Goal: Communication & Community: Share content

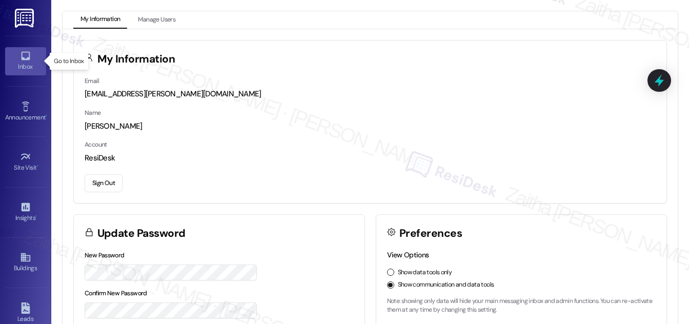
click at [35, 67] on div "Inbox" at bounding box center [25, 67] width 51 height 10
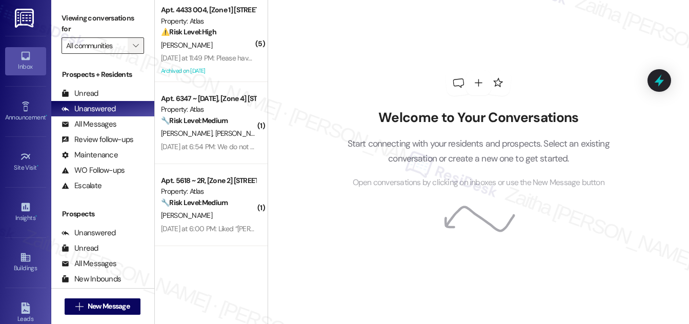
click at [135, 44] on icon "" at bounding box center [136, 46] width 6 height 8
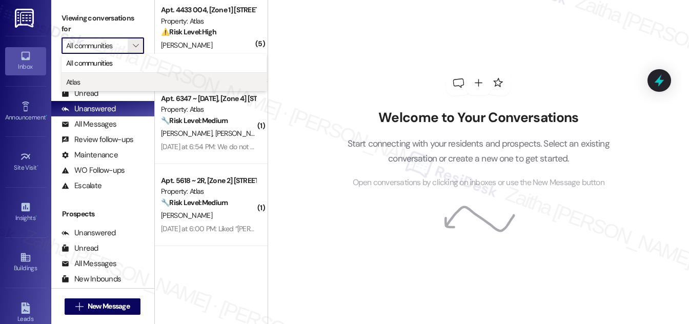
click at [92, 79] on span "Atlas" at bounding box center [164, 82] width 196 height 10
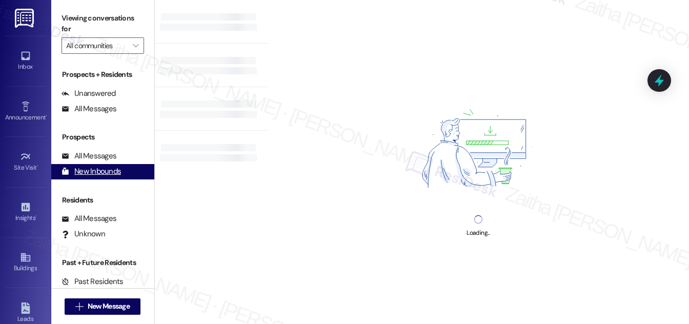
type input "Atlas"
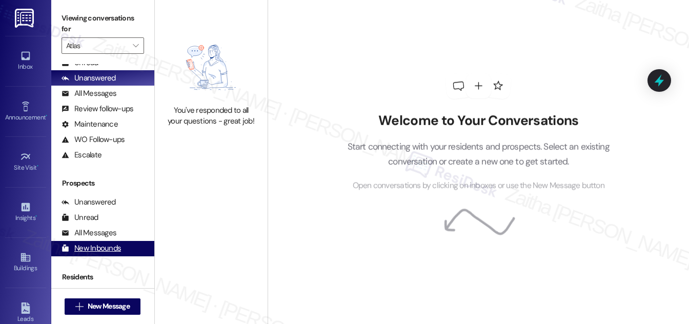
scroll to position [135, 0]
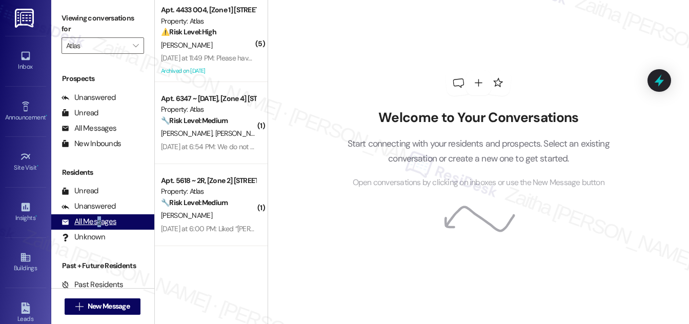
click at [98, 218] on div "All Messages" at bounding box center [89, 221] width 55 height 11
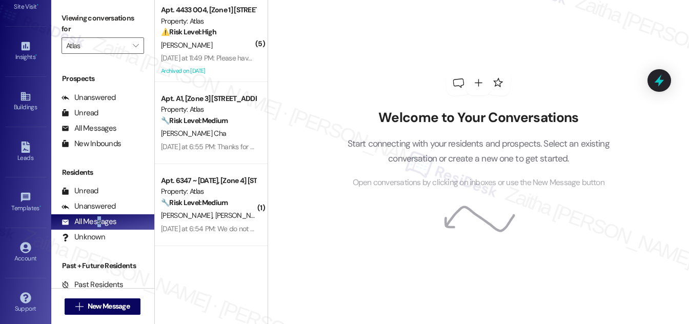
scroll to position [68, 0]
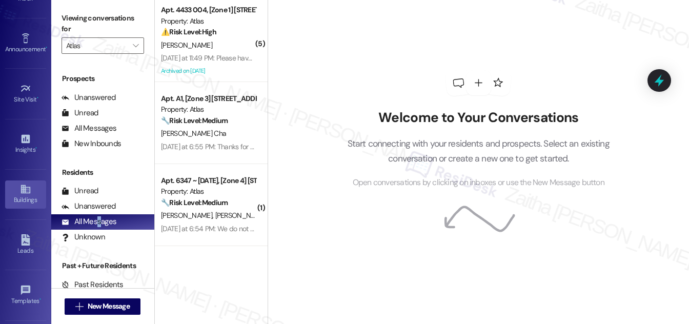
click at [23, 197] on div "Buildings" at bounding box center [25, 200] width 51 height 10
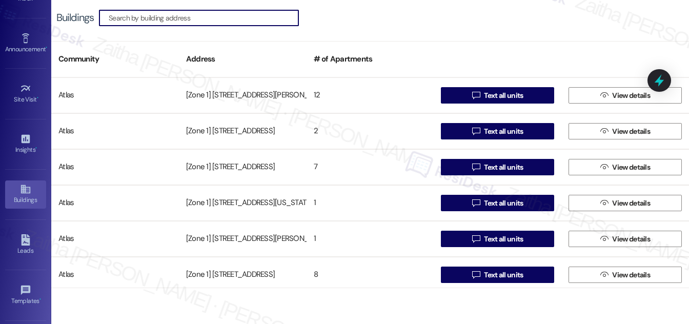
click at [164, 16] on input at bounding box center [204, 18] width 190 height 14
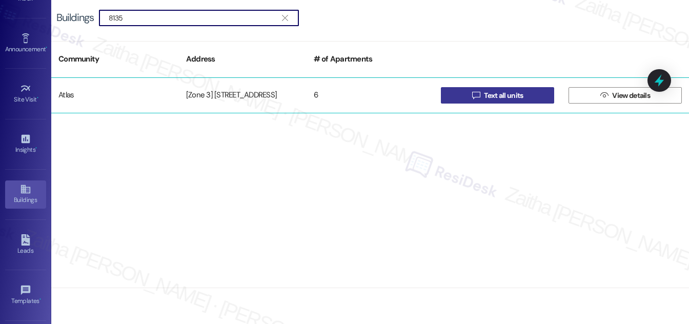
type input "8135"
click at [491, 93] on span "Text all units" at bounding box center [503, 95] width 39 height 11
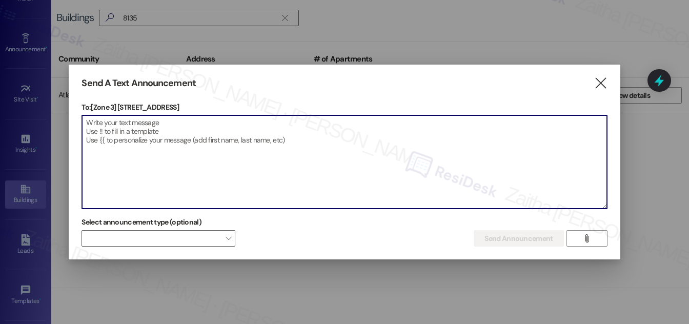
click at [235, 126] on textarea at bounding box center [344, 161] width 524 height 93
paste textarea "Hello {{first_name}}, Just a heads-up! Our routine pest control service will ta…"
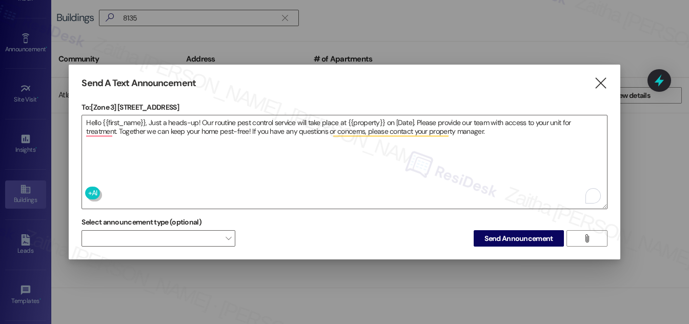
drag, startPoint x: 120, startPoint y: 107, endPoint x: 208, endPoint y: 108, distance: 87.7
click at [208, 108] on p "To: [Zone 3] 8135-8137 S Kingston Ave" at bounding box center [344, 107] width 525 height 10
copy p "8135-8137 S Kingston Ave"
click at [365, 118] on textarea "Hello {{first_name}}, Just a heads-up! Our routine pest control service will ta…" at bounding box center [344, 161] width 524 height 93
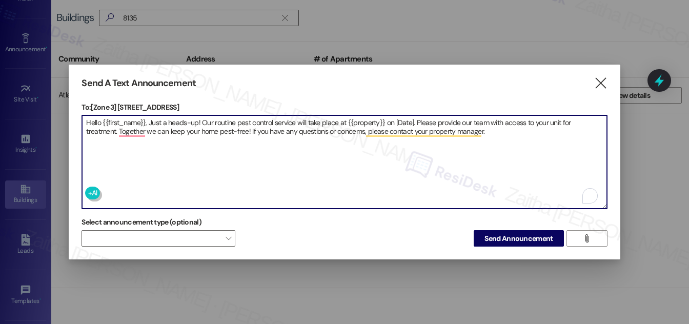
click at [365, 118] on textarea "Hello {{first_name}}, Just a heads-up! Our routine pest control service will ta…" at bounding box center [344, 161] width 524 height 93
paste textarea "8135-8137 S Kingston Ave"
click at [442, 117] on textarea "Hello {{first_name}}, Just a heads-up! Our routine pest control service will ta…" at bounding box center [344, 161] width 524 height 93
paste textarea "8135-8137 S Kingston Ave"
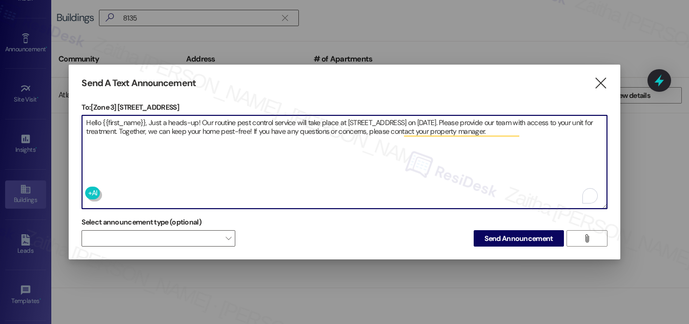
type textarea "Hello {{first_name}}, Just a heads-up! Our routine pest control service will ta…"
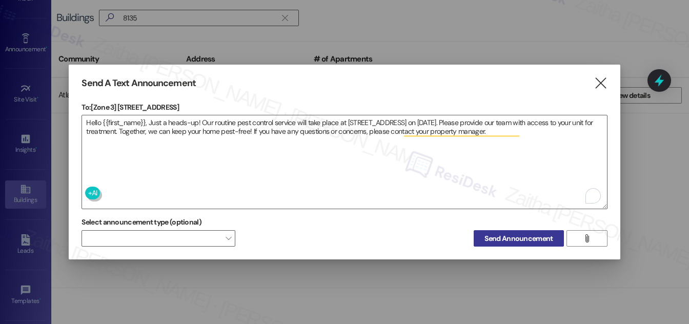
click at [512, 236] on span "Send Announcement" at bounding box center [518, 238] width 68 height 11
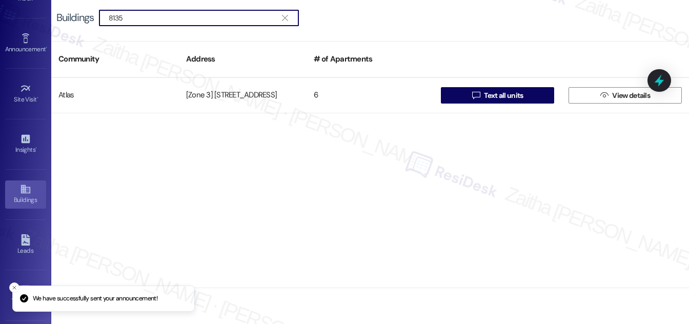
drag, startPoint x: 141, startPoint y: 17, endPoint x: 96, endPoint y: 21, distance: 45.7
click at [96, 21] on div "Buildings  8135 " at bounding box center [182, 18] width 253 height 16
type input "5226"
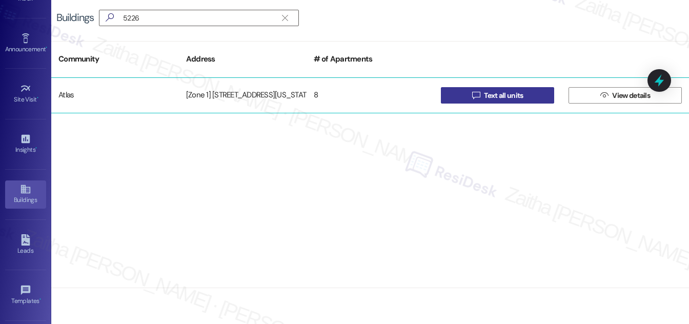
click at [490, 95] on span "Text all units" at bounding box center [503, 95] width 39 height 11
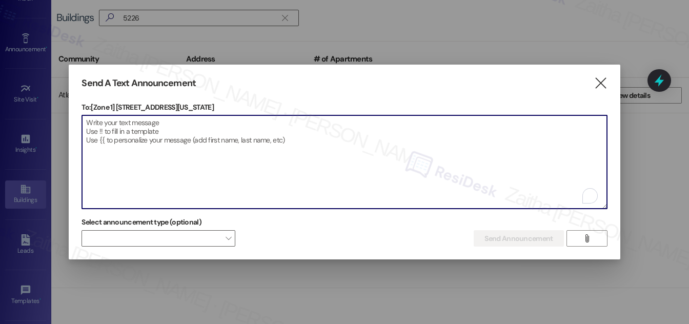
click at [206, 125] on textarea "To enrich screen reader interactions, please activate Accessibility in Grammarl…" at bounding box center [344, 161] width 524 height 93
paste textarea "Hello {{first_name}}, Just a heads-up! Our routine pest control service will ta…"
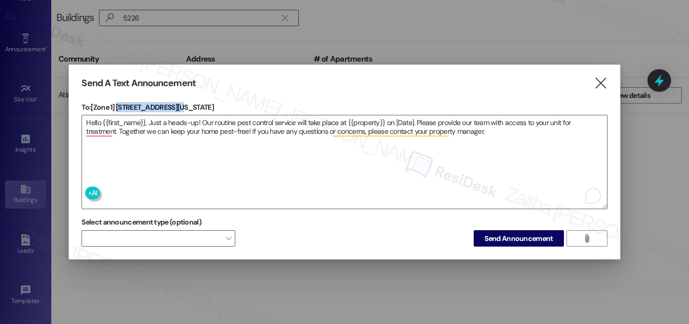
drag, startPoint x: 116, startPoint y: 102, endPoint x: 179, endPoint y: 98, distance: 63.2
click at [179, 98] on div "Send A Text Announcement  To: [Zone 1] 5226 S Michigan Ave  Drop image file h…" at bounding box center [344, 162] width 551 height 195
click at [195, 104] on p "To: [Zone 1] 5226 S Michigan Ave" at bounding box center [344, 107] width 525 height 10
drag, startPoint x: 115, startPoint y: 103, endPoint x: 180, endPoint y: 105, distance: 65.6
click at [180, 105] on p "To: [Zone 1] 5226 S Michigan Ave" at bounding box center [344, 107] width 525 height 10
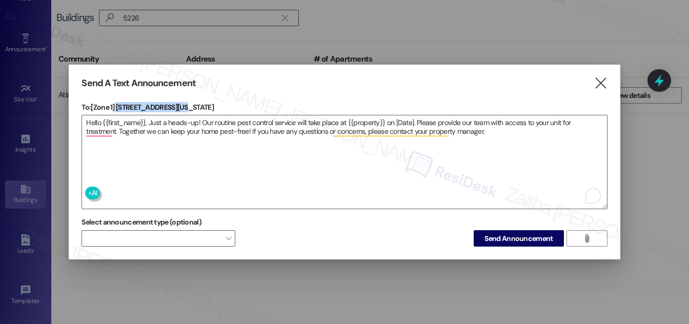
copy p "5226 S Michigan Ave"
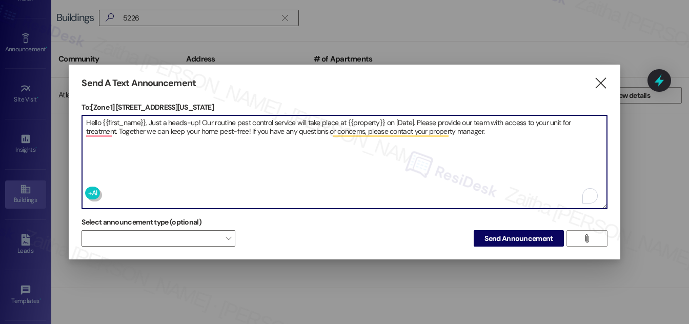
click at [367, 120] on textarea "Hello {{first_name}}, Just a heads-up! Our routine pest control service will ta…" at bounding box center [344, 161] width 524 height 93
click at [366, 120] on textarea "Hello {{first_name}}, Just a heads-up! Our routine pest control service will ta…" at bounding box center [344, 161] width 524 height 93
paste textarea "5226 S Michigan Ave"
click at [431, 117] on textarea "Hello {{first_name}}, Just a heads-up! Our routine pest control service will ta…" at bounding box center [344, 161] width 524 height 93
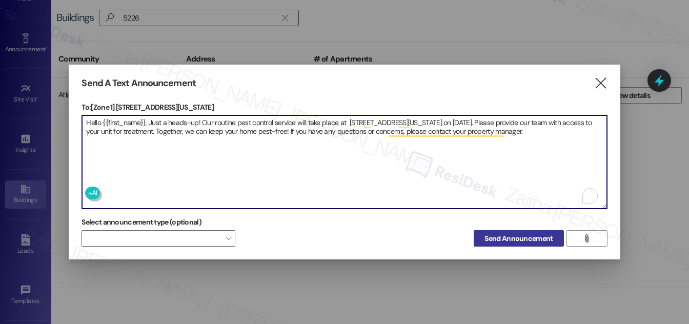
type textarea "Hello {{first_name}}, Just a heads-up! Our routine pest control service will ta…"
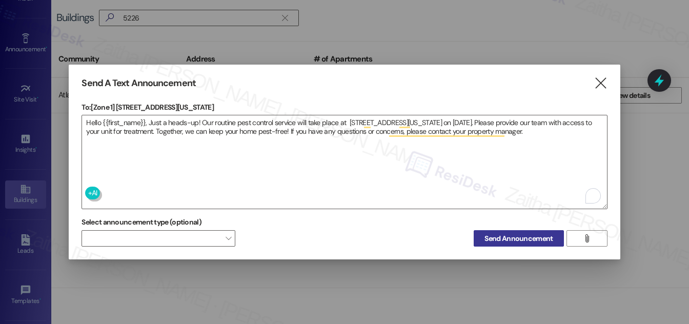
click at [512, 233] on span "Send Announcement" at bounding box center [518, 238] width 68 height 11
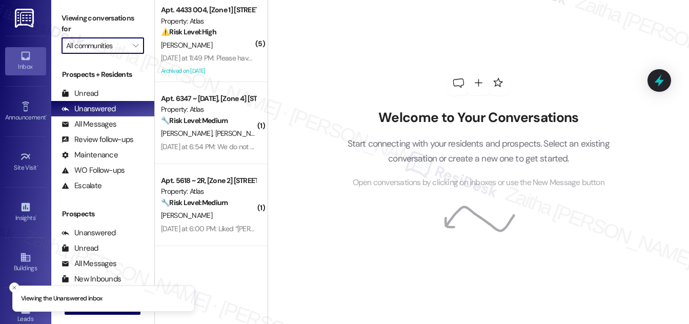
click at [117, 49] on input "All communities" at bounding box center [97, 45] width 62 height 16
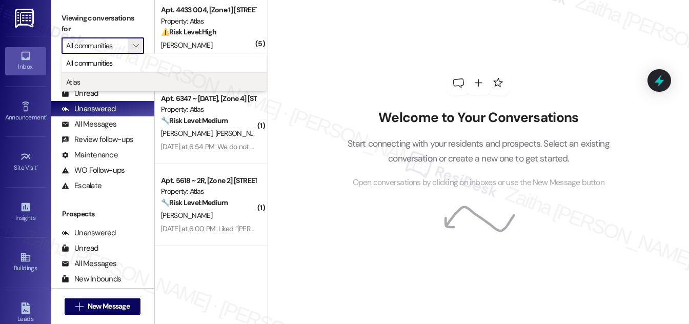
click at [99, 79] on span "Atlas" at bounding box center [164, 82] width 196 height 10
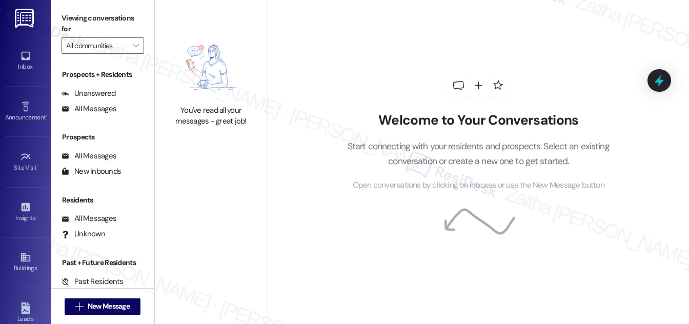
type input "Atlas"
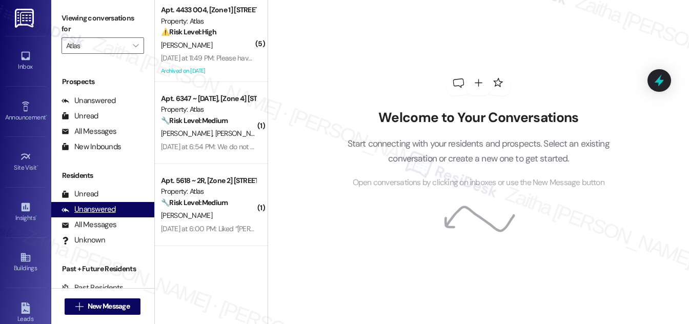
scroll to position [135, 0]
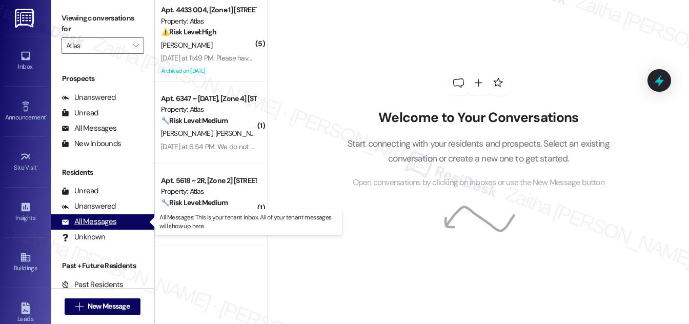
click at [97, 226] on div "All Messages" at bounding box center [89, 221] width 55 height 11
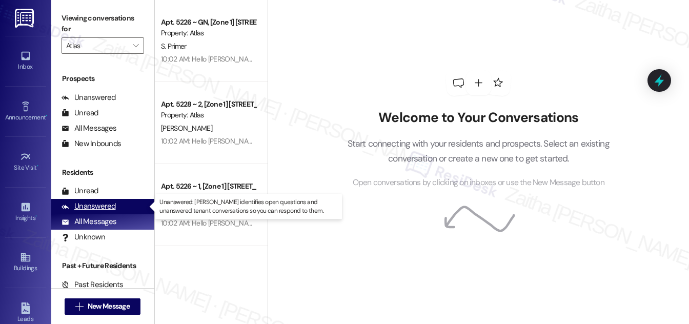
click at [89, 209] on div "Unanswered" at bounding box center [89, 206] width 54 height 11
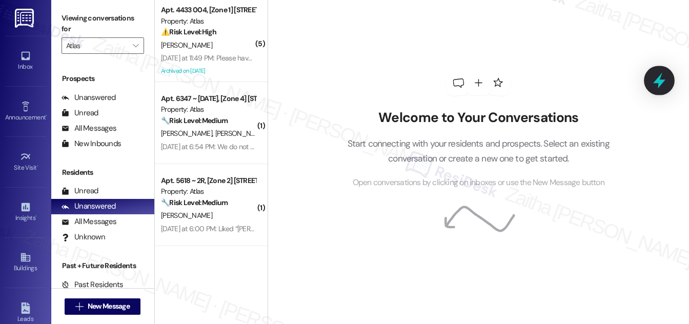
click at [660, 87] on icon at bounding box center [659, 80] width 17 height 17
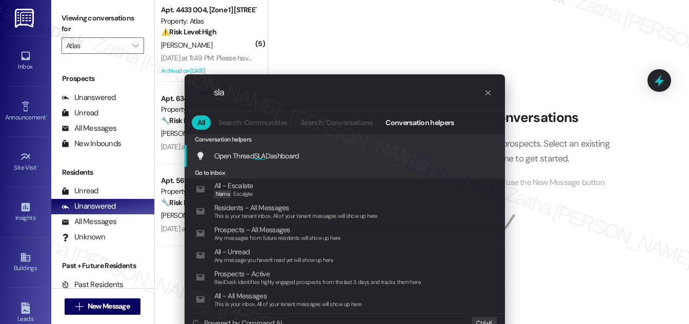
type input "sla"
click at [272, 154] on span "Open Thread SLA Dashboard" at bounding box center [256, 155] width 85 height 9
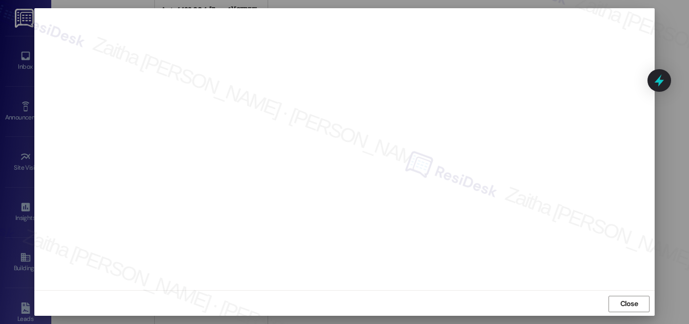
scroll to position [11, 0]
click at [623, 303] on span "Close" at bounding box center [629, 302] width 18 height 11
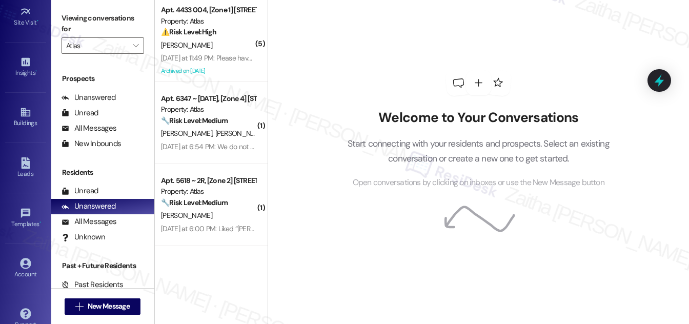
scroll to position [161, 0]
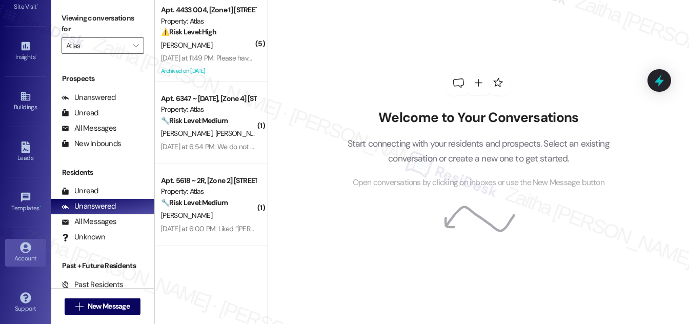
click at [21, 249] on icon at bounding box center [25, 247] width 11 height 11
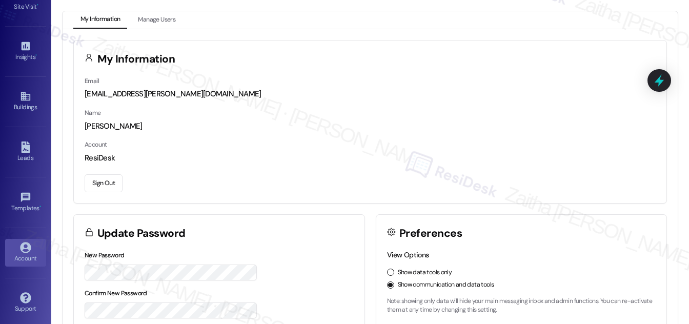
click at [97, 181] on button "Sign Out" at bounding box center [104, 183] width 38 height 18
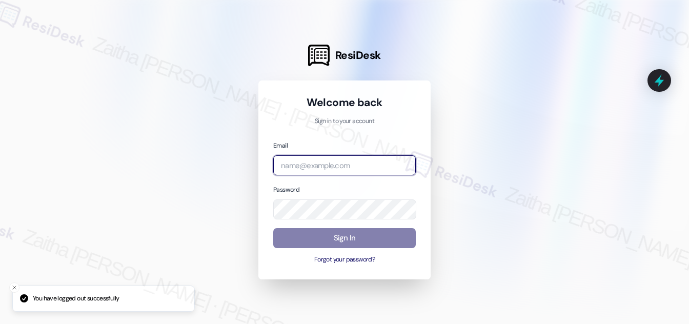
click at [327, 166] on input "email" at bounding box center [344, 165] width 143 height 20
type input "automated-surveys-grant_main-zaitha.mae.garcia@grant_main.com"
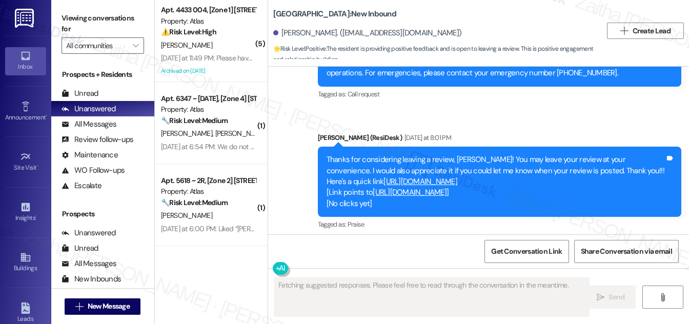
scroll to position [1346, 0]
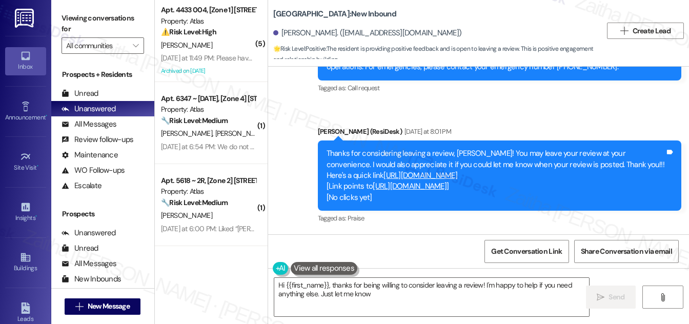
type textarea "Hi {{first_name}}, thanks for being willing to consider leaving a review! I'm h…"
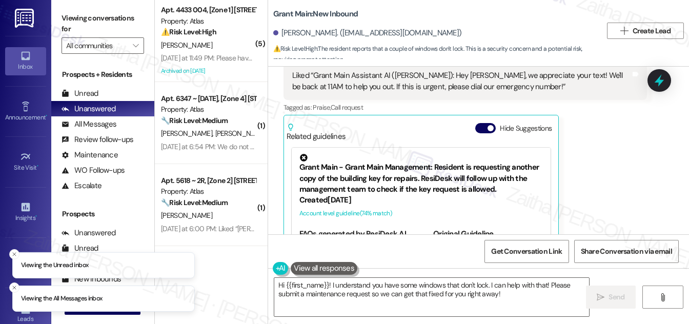
scroll to position [799, 0]
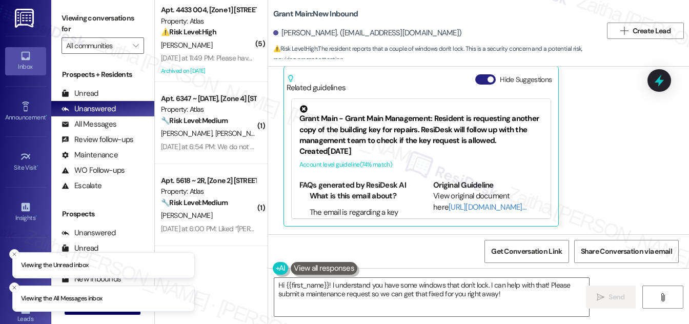
click at [478, 80] on button "Hide Suggestions" at bounding box center [485, 79] width 21 height 10
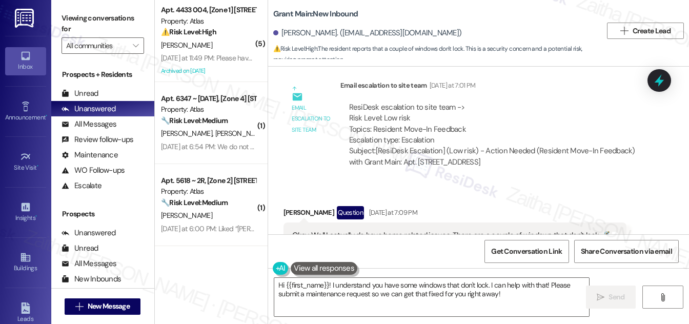
scroll to position [390, 0]
